Goal: Entertainment & Leisure: Consume media (video, audio)

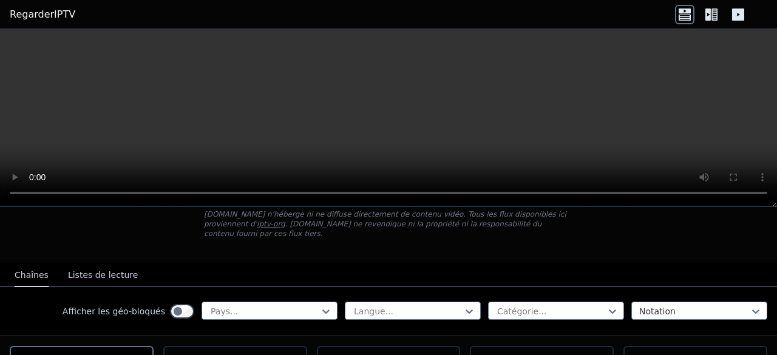
scroll to position [188, 0]
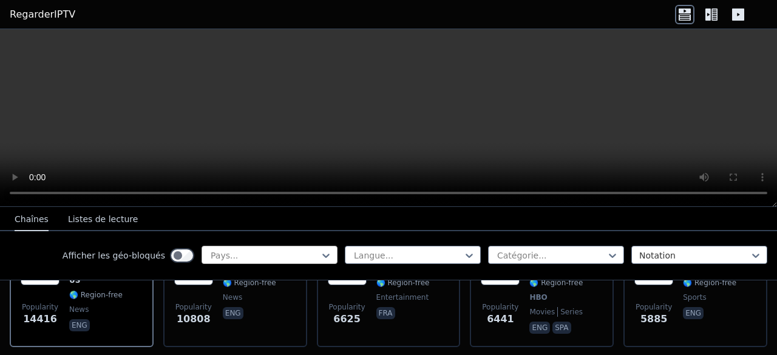
click at [310, 253] on div at bounding box center [264, 255] width 110 height 12
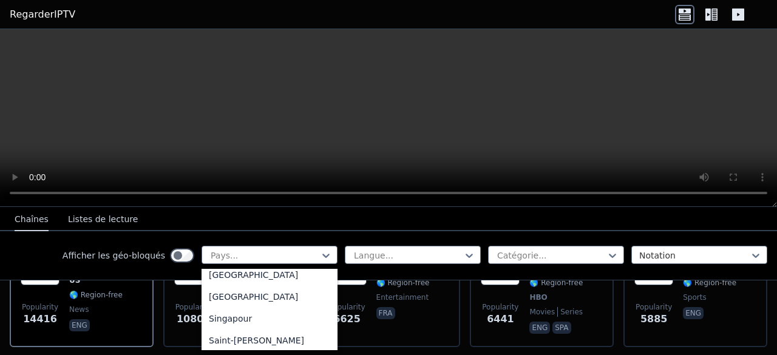
scroll to position [3517, 0]
click at [267, 334] on div "Sénégal" at bounding box center [270, 339] width 136 height 22
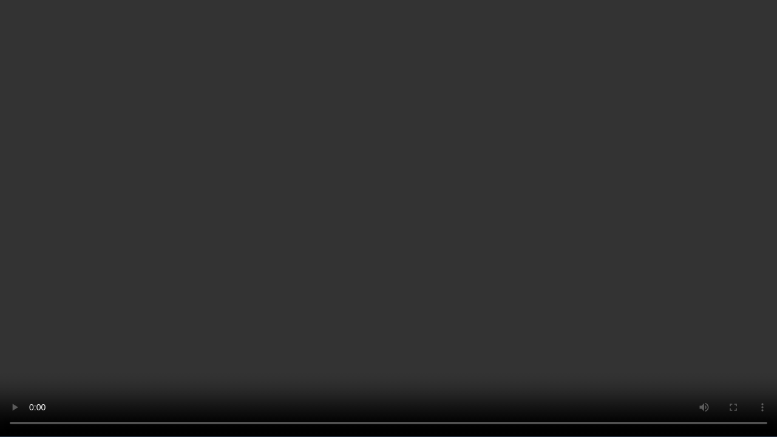
click at [643, 322] on video at bounding box center [388, 218] width 777 height 437
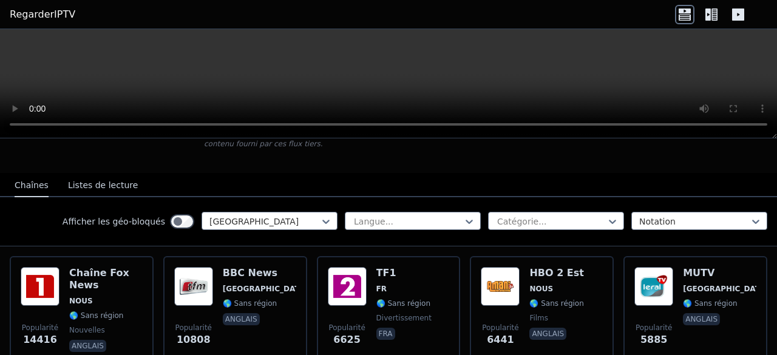
scroll to position [128, 0]
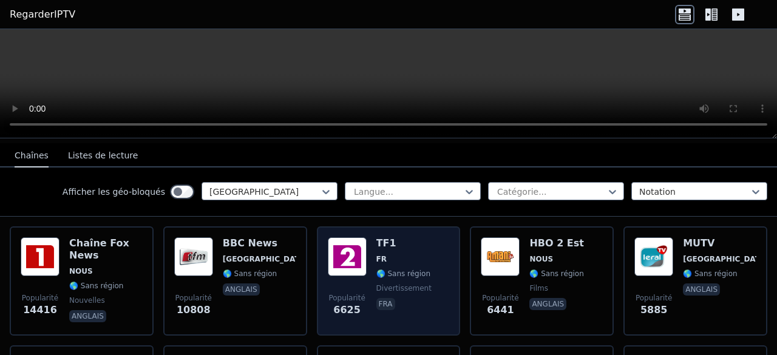
click at [351, 304] on font "6625" at bounding box center [346, 310] width 27 height 12
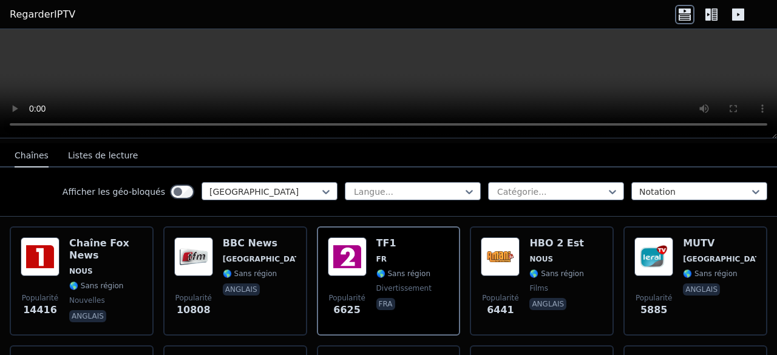
click at [740, 15] on icon at bounding box center [738, 14] width 12 height 12
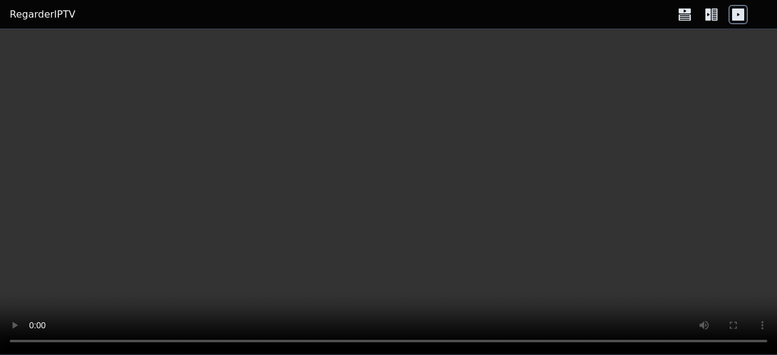
click at [709, 14] on icon at bounding box center [707, 14] width 5 height 12
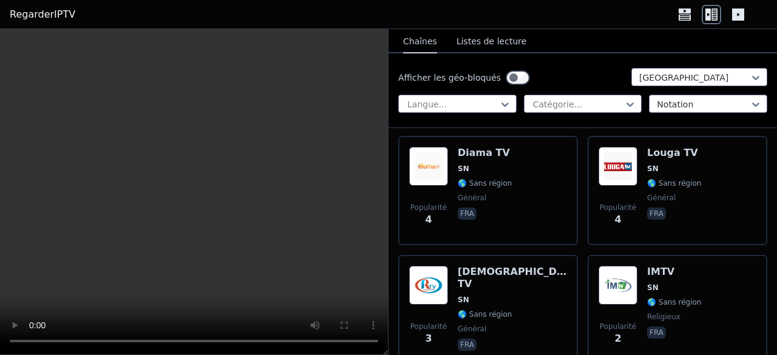
scroll to position [1136, 0]
